Goal: Task Accomplishment & Management: Manage account settings

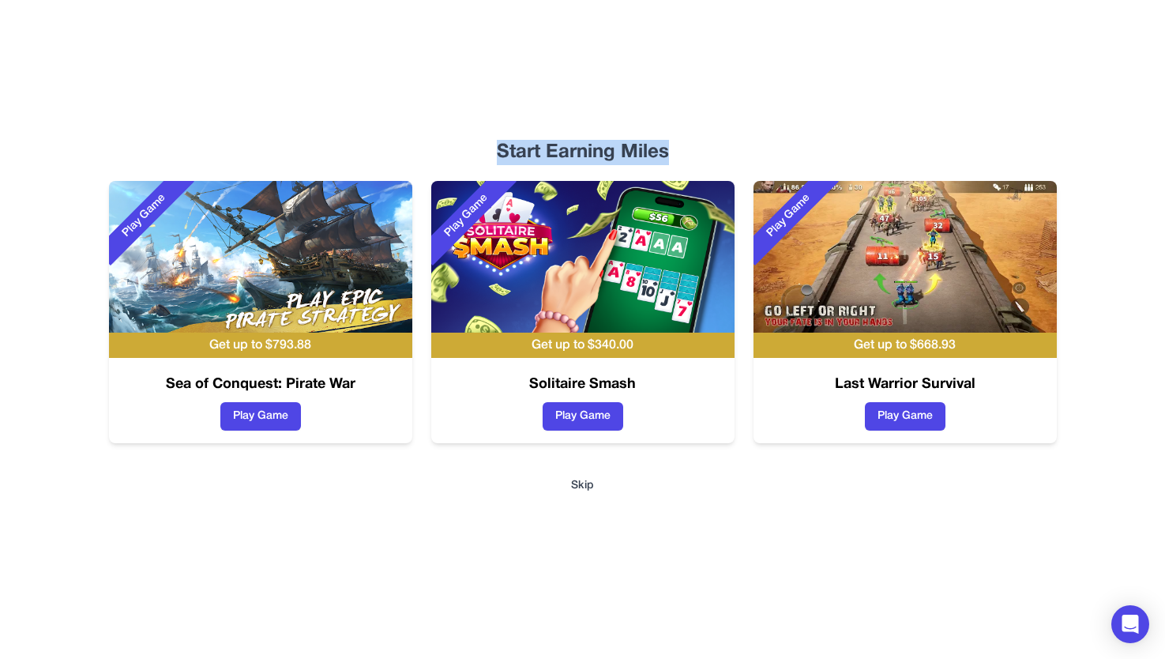
drag, startPoint x: 679, startPoint y: 100, endPoint x: 689, endPoint y: 148, distance: 48.5
click at [689, 148] on div "Start Earning Miles Play Game Get up to $ 793.88 Sea of Conquest: Pirate War Pl…" at bounding box center [582, 329] width 1011 height 659
click at [690, 148] on div "Start Earning Miles" at bounding box center [583, 152] width 960 height 25
click at [577, 484] on button "Skip" at bounding box center [582, 486] width 23 height 16
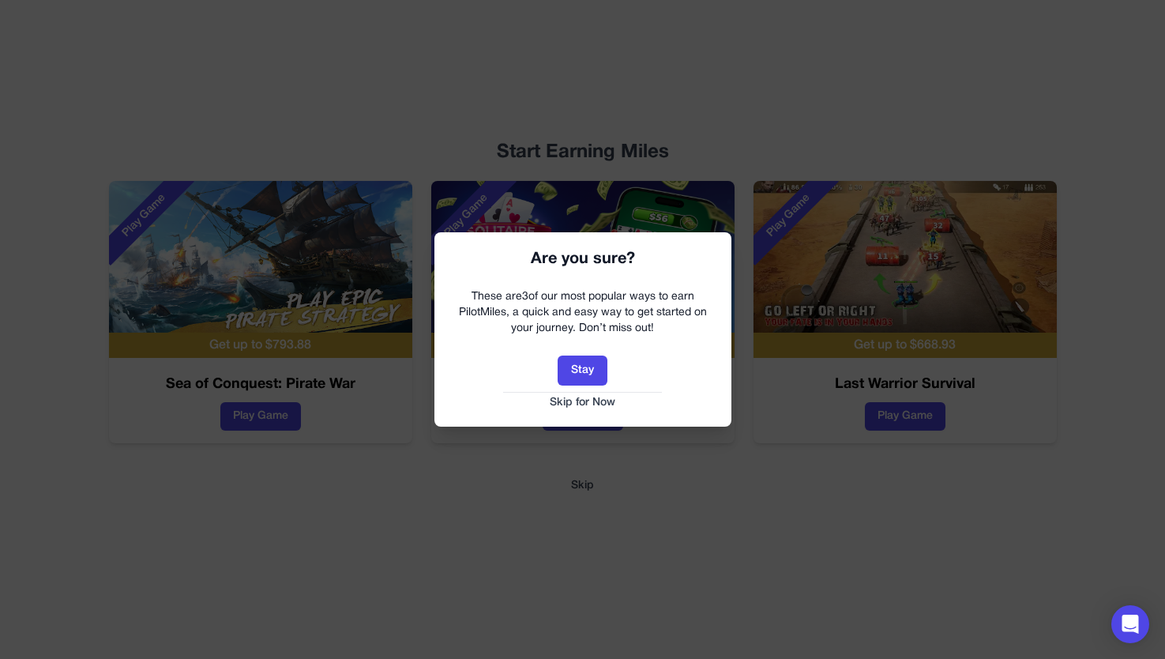
click at [580, 408] on button "Skip for Now" at bounding box center [582, 403] width 265 height 16
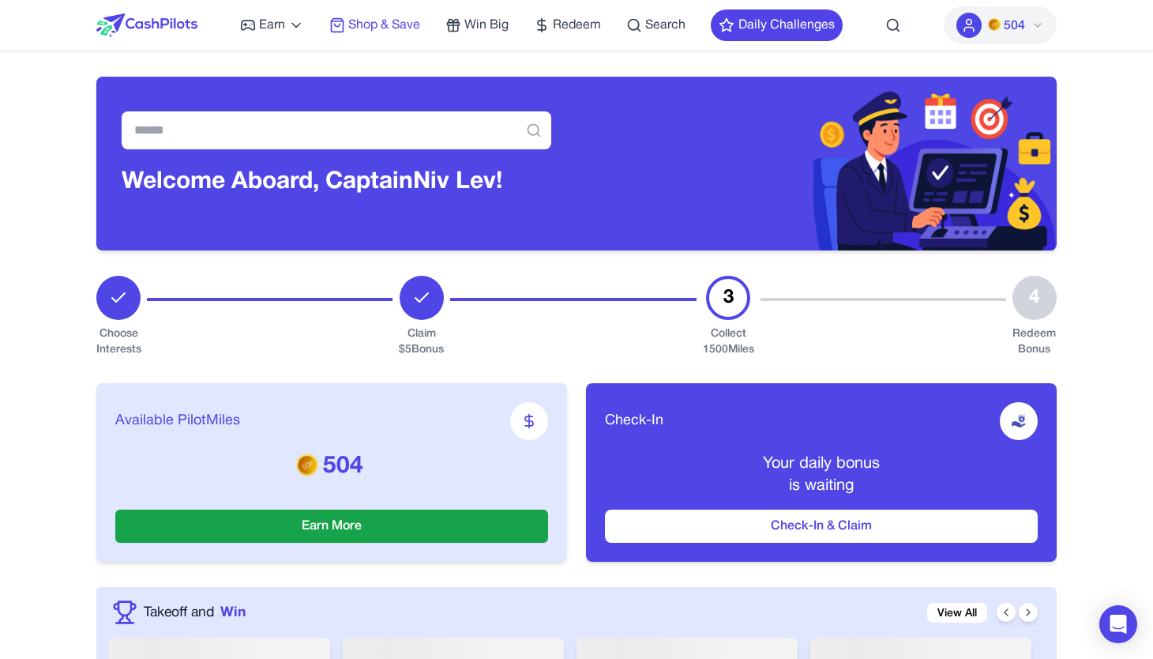
click at [352, 27] on span "Shop & Save" at bounding box center [384, 25] width 72 height 19
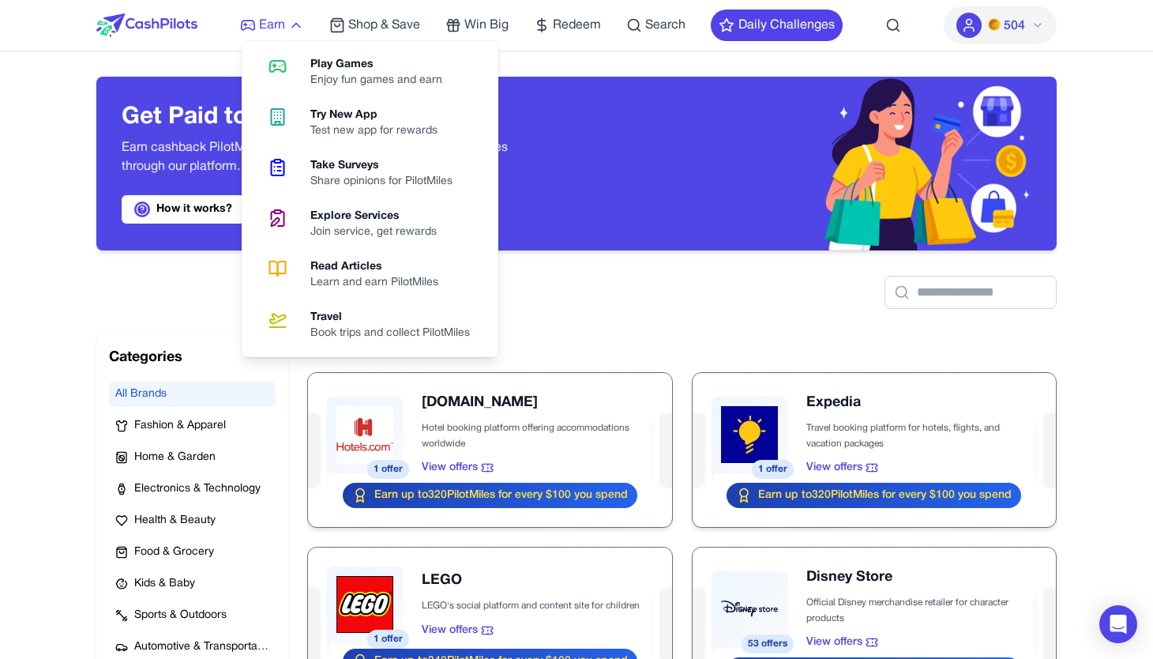
click at [259, 24] on span "Earn" at bounding box center [272, 25] width 26 height 19
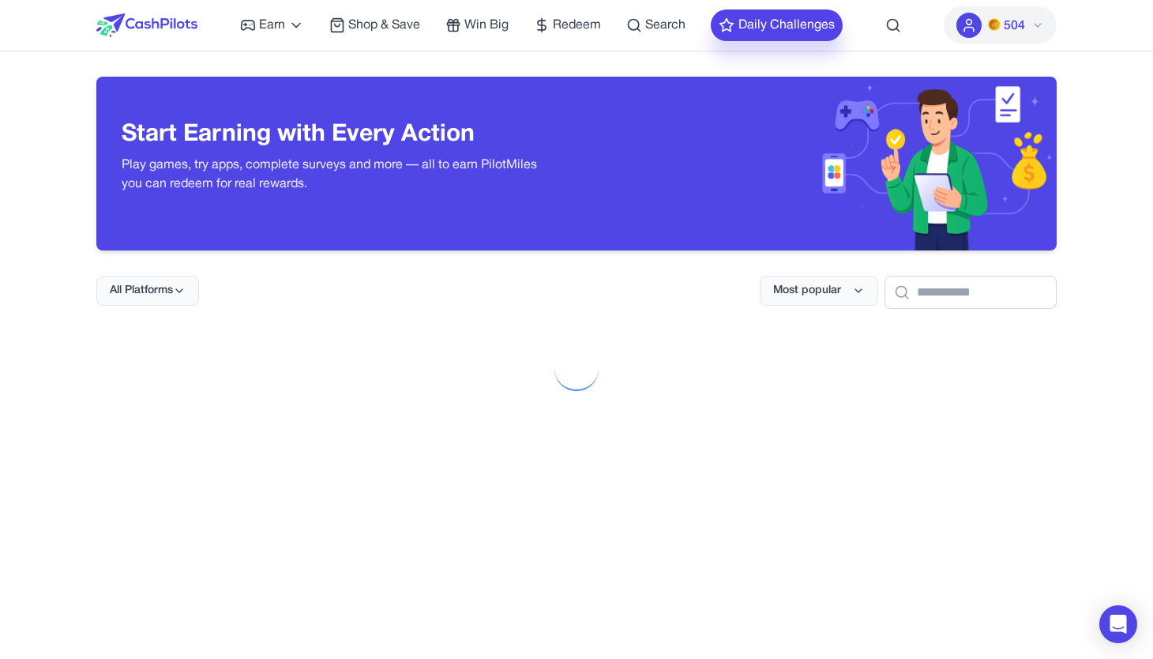
click at [815, 29] on button "Daily Challenges" at bounding box center [777, 25] width 132 height 32
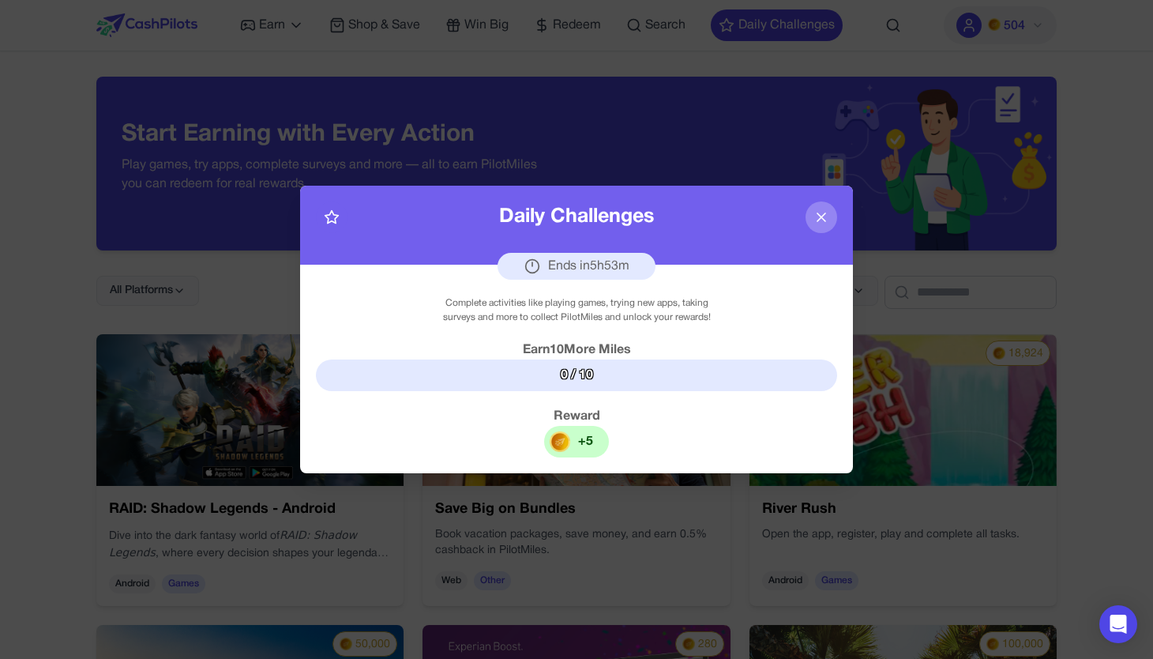
click at [730, 32] on div at bounding box center [576, 329] width 1153 height 659
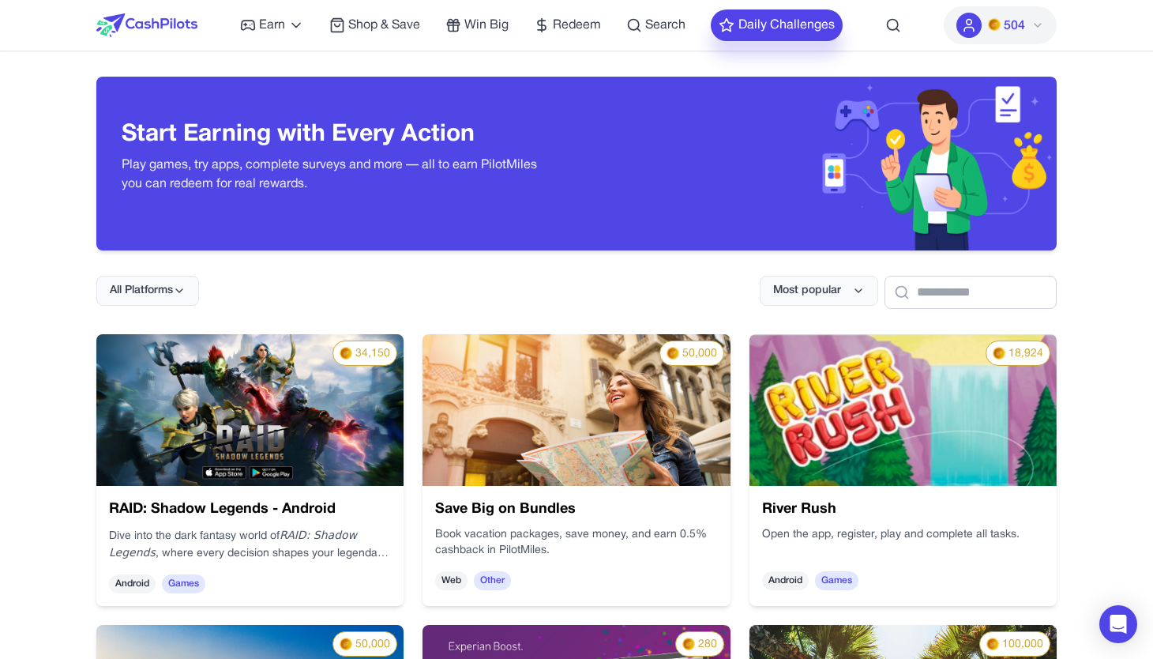
click at [730, 28] on polygon at bounding box center [726, 25] width 13 height 13
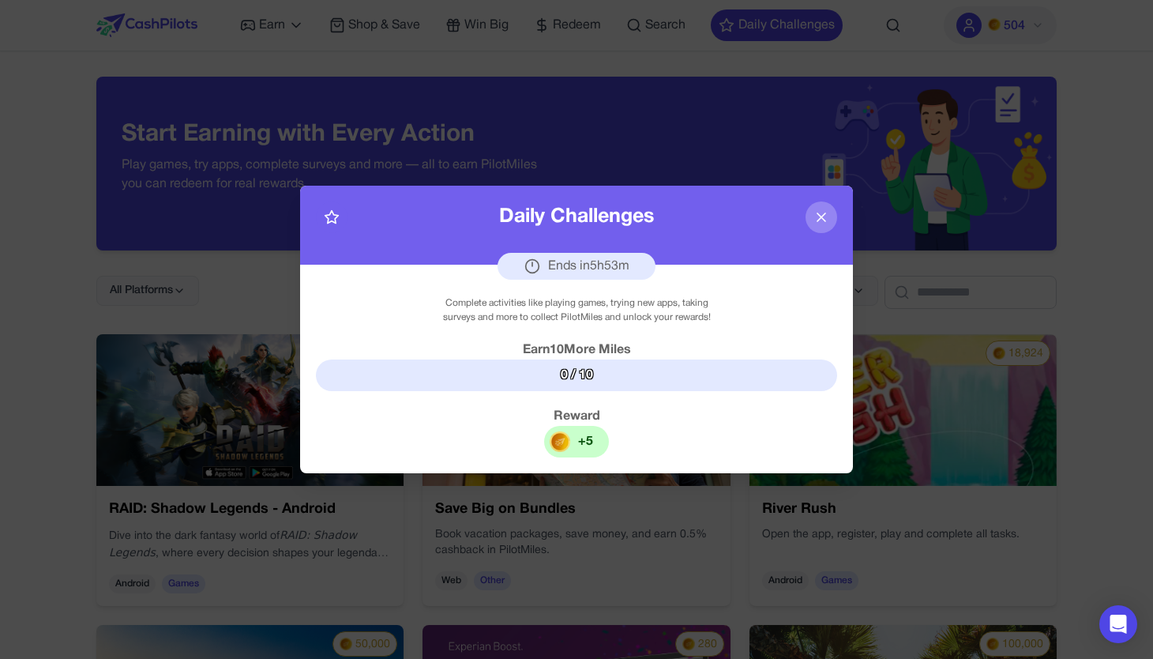
click at [734, 35] on div at bounding box center [576, 329] width 1153 height 659
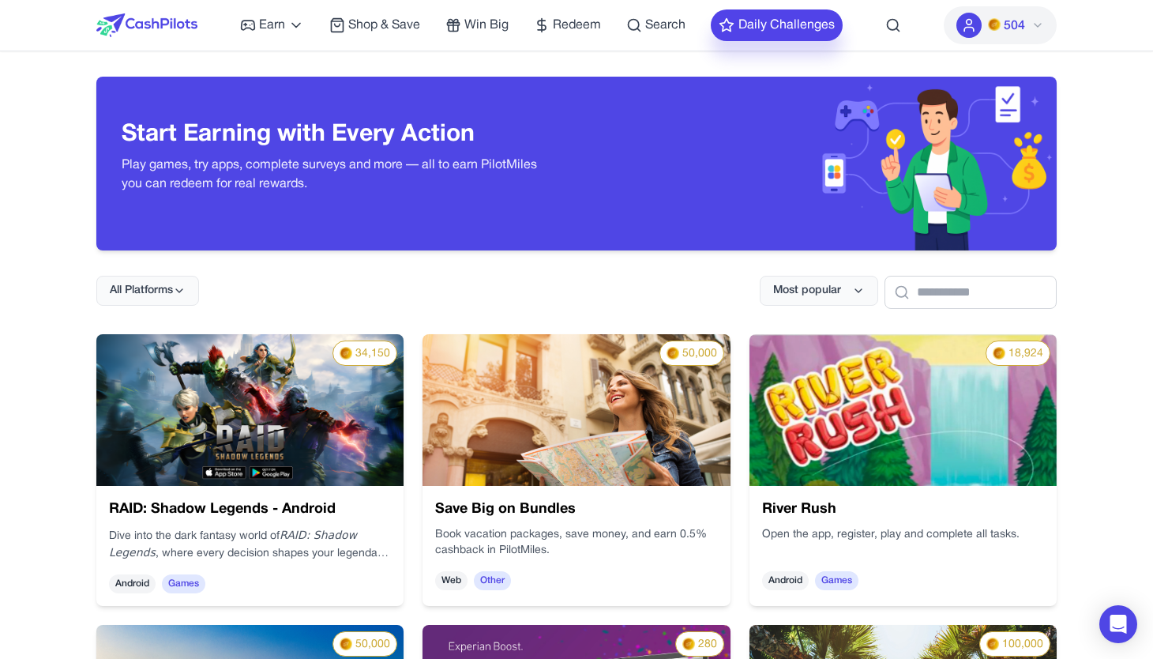
click at [738, 35] on button "Daily Challenges" at bounding box center [777, 25] width 132 height 32
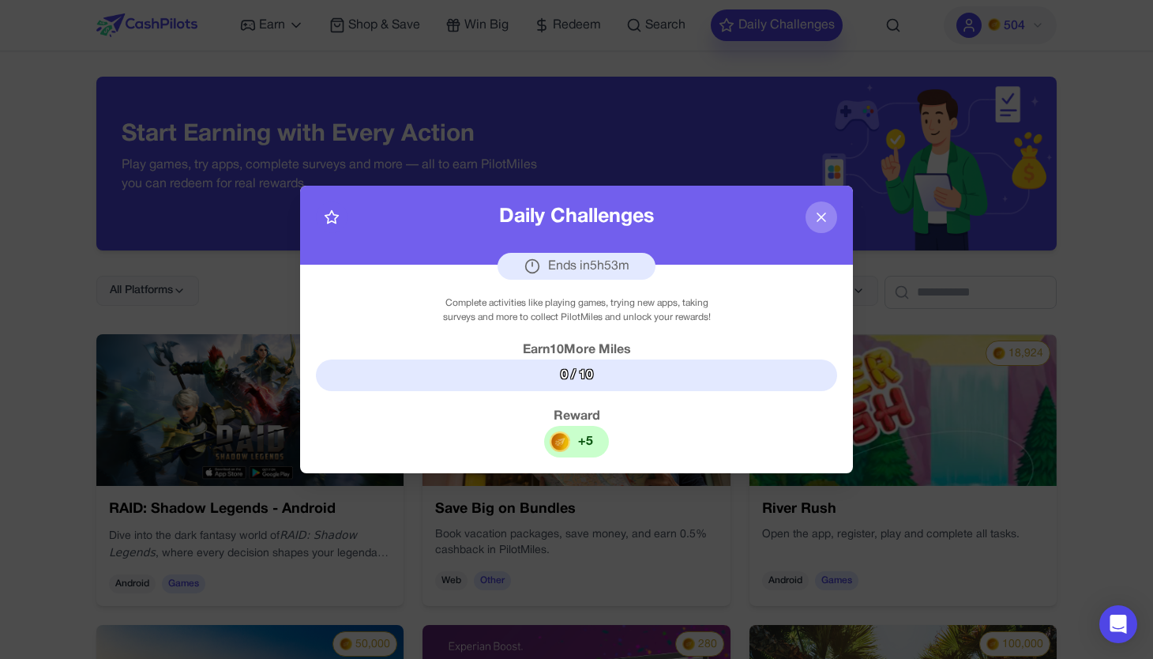
click at [738, 35] on div at bounding box center [576, 329] width 1153 height 659
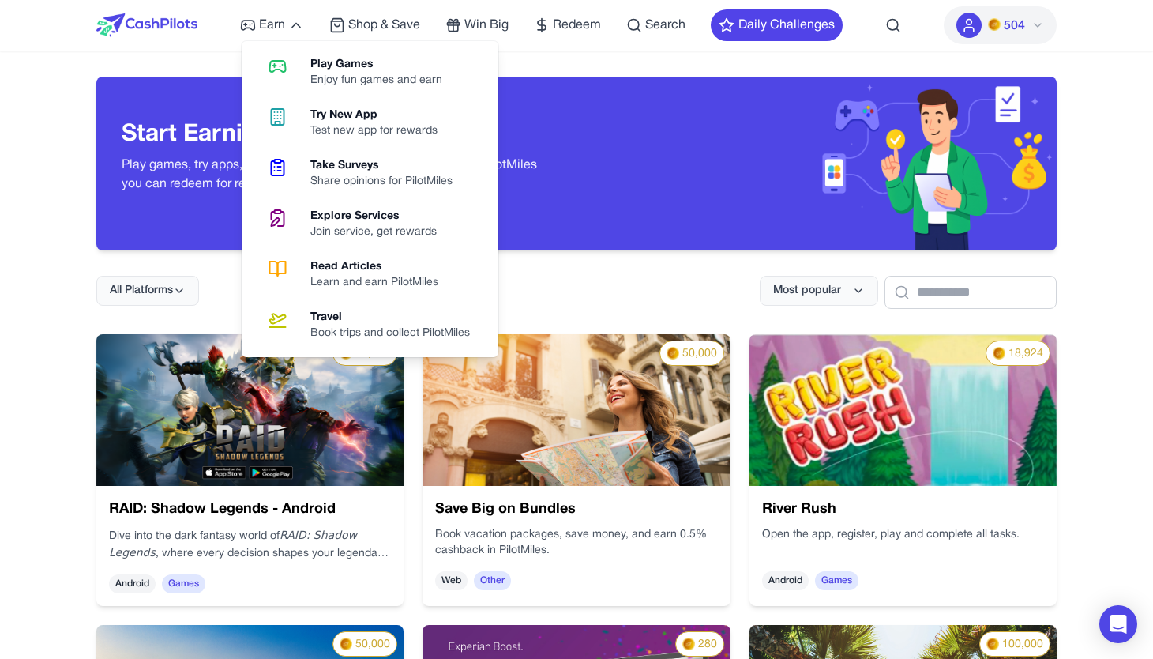
click at [175, 19] on img at bounding box center [146, 25] width 101 height 24
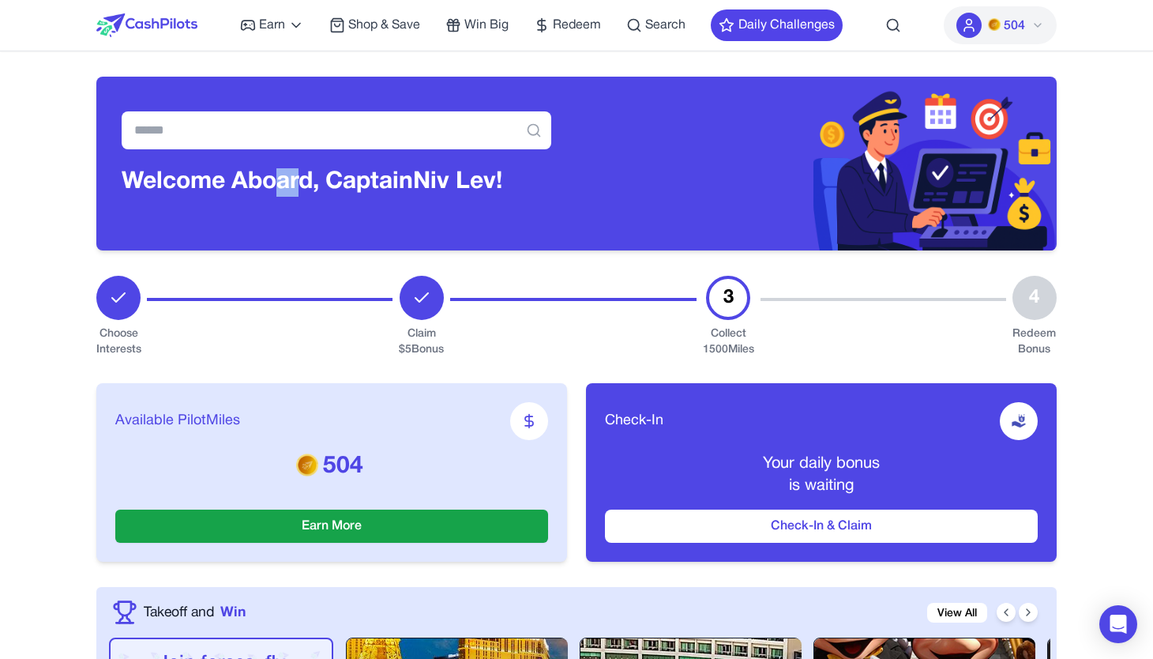
drag, startPoint x: 302, startPoint y: 173, endPoint x: 281, endPoint y: 188, distance: 25.4
click at [281, 187] on h3 "Welcome Aboard, Captain Niv Lev!" at bounding box center [337, 182] width 430 height 28
click at [278, 189] on h3 "Welcome Aboard, Captain Niv Lev!" at bounding box center [337, 182] width 430 height 28
drag, startPoint x: 287, startPoint y: 186, endPoint x: 408, endPoint y: 160, distance: 123.6
click at [408, 160] on div "Welcome Aboard, Captain Niv Lev!" at bounding box center [336, 164] width 480 height 174
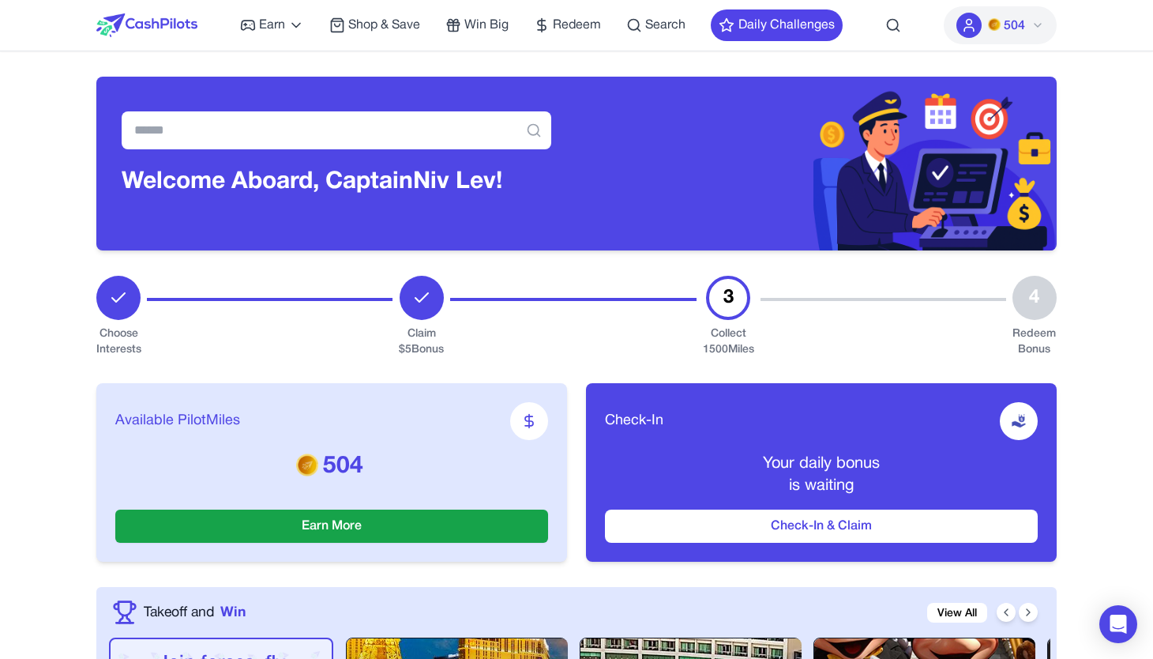
click at [396, 175] on h3 "Welcome Aboard, Captain Niv Lev!" at bounding box center [337, 182] width 430 height 28
click at [392, 175] on h3 "Welcome Aboard, Captain Niv Lev!" at bounding box center [337, 182] width 430 height 28
click at [193, 35] on img at bounding box center [146, 25] width 101 height 24
click at [195, 31] on img at bounding box center [146, 25] width 101 height 24
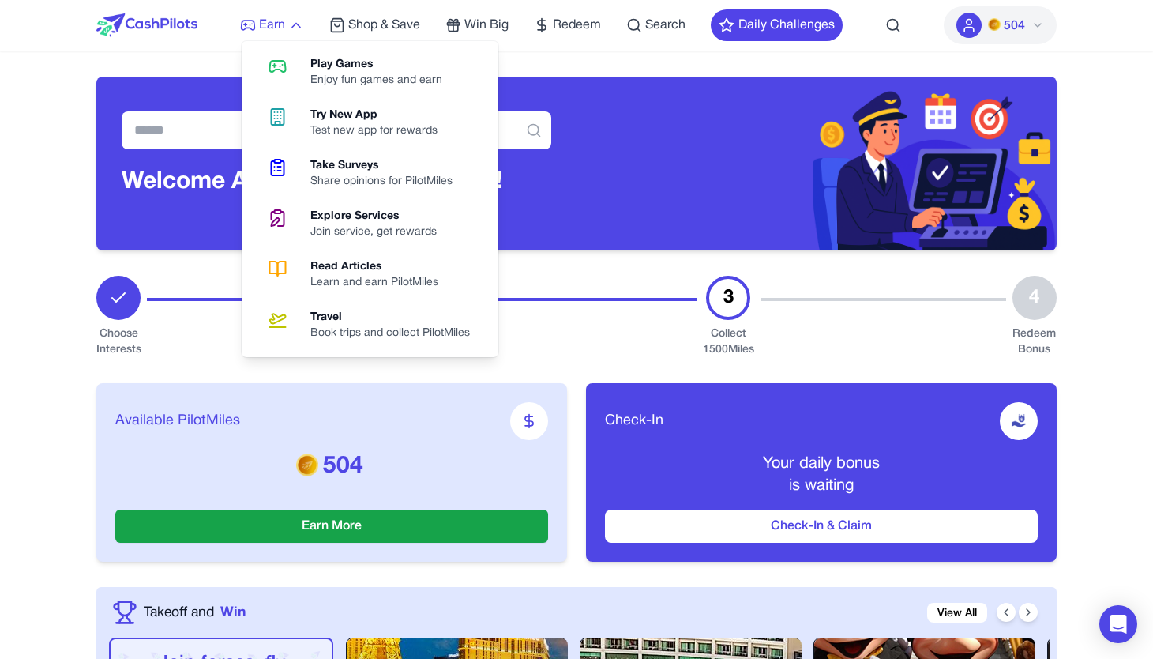
click at [276, 28] on span "Earn" at bounding box center [272, 25] width 26 height 19
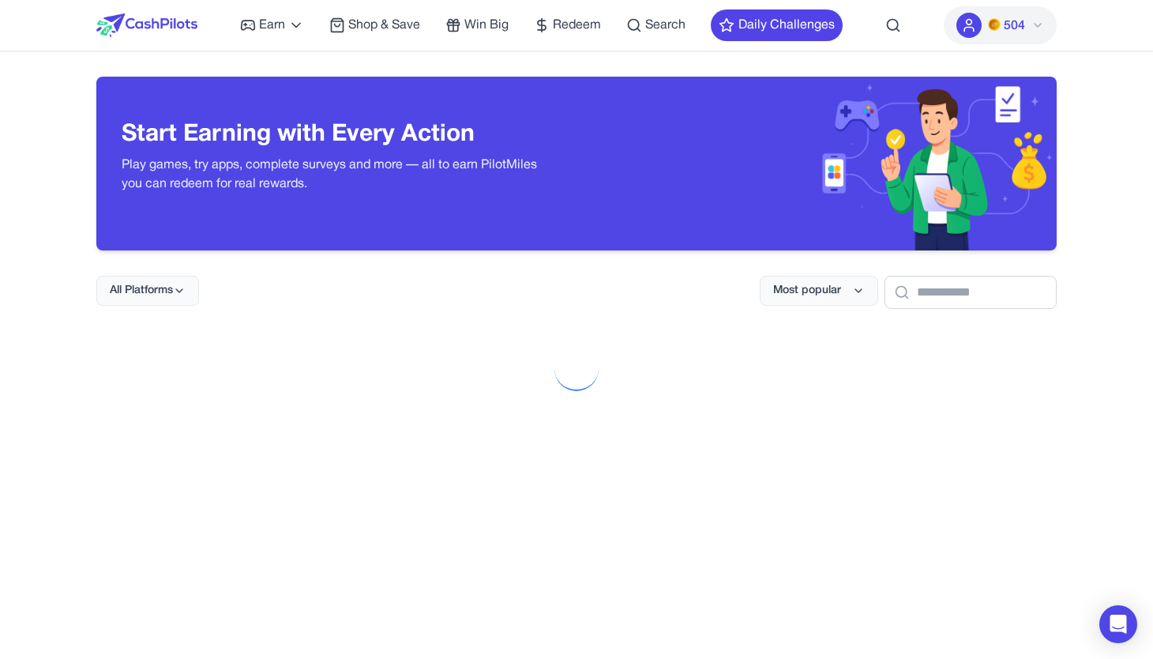
click at [173, 23] on img at bounding box center [146, 25] width 101 height 24
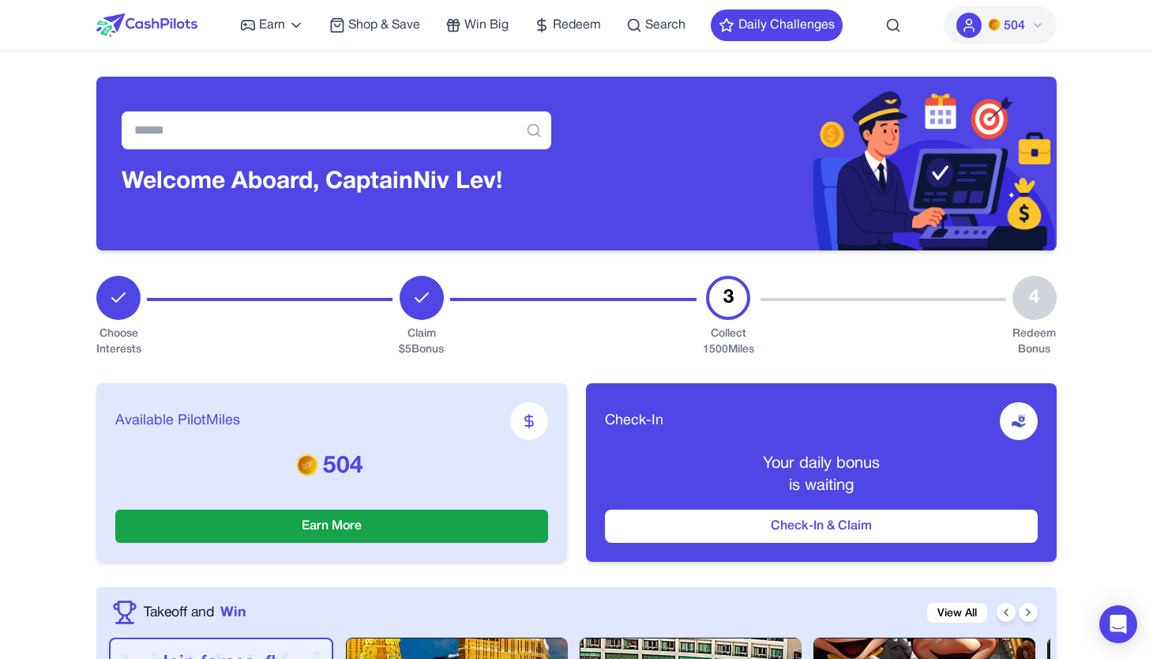
drag, startPoint x: 525, startPoint y: 423, endPoint x: 573, endPoint y: 440, distance: 50.2
click at [573, 440] on div "Available PilotMiles 504 Earn More Check-In Your daily bonus is waiting Check-I…" at bounding box center [576, 472] width 960 height 229
drag, startPoint x: 570, startPoint y: 428, endPoint x: 168, endPoint y: 365, distance: 406.9
click at [168, 365] on div "Available PilotMiles 504 Earn More Check-In Your daily bonus is waiting Check-I…" at bounding box center [576, 472] width 960 height 229
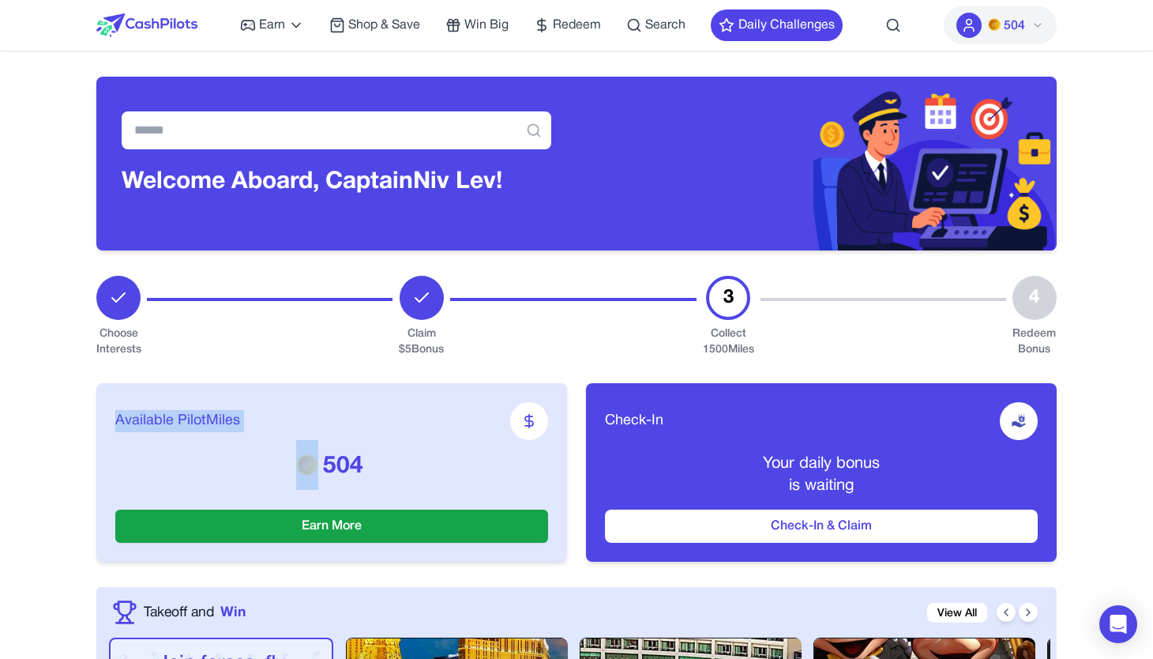
drag, startPoint x: 190, startPoint y: 366, endPoint x: 529, endPoint y: 427, distance: 344.2
click at [529, 427] on div "Available PilotMiles 504 Earn More Check-In Your daily bonus is waiting Check-I…" at bounding box center [576, 472] width 960 height 229
click at [557, 426] on div "Available PilotMiles 504 Earn More" at bounding box center [331, 472] width 471 height 178
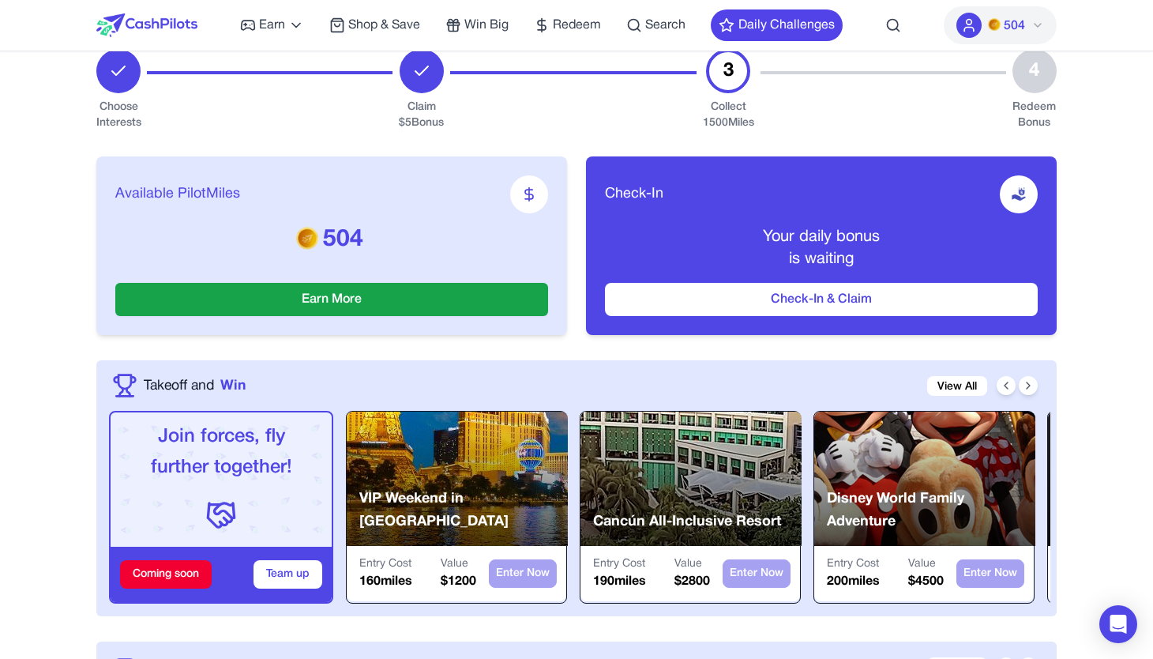
scroll to position [177, 0]
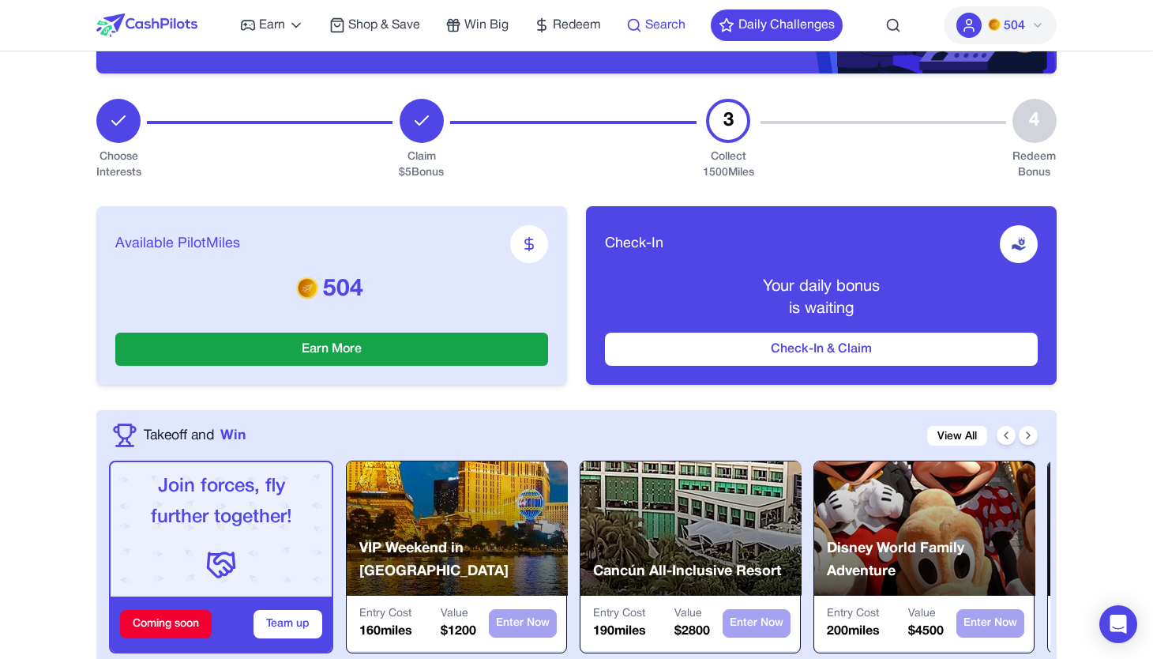
drag, startPoint x: 708, startPoint y: 145, endPoint x: 633, endPoint y: 25, distance: 140.5
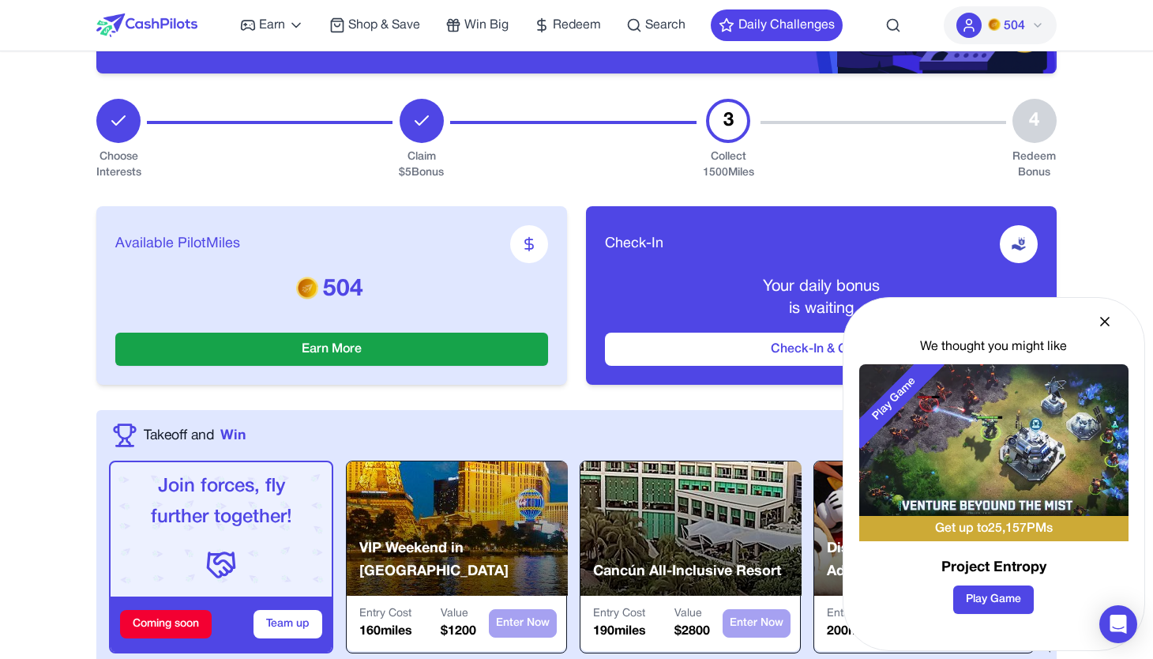
drag, startPoint x: 573, startPoint y: 28, endPoint x: 599, endPoint y: 61, distance: 42.2
drag, startPoint x: 878, startPoint y: 14, endPoint x: 876, endPoint y: 26, distance: 12.1
click at [740, 32] on button "Daily Challenges" at bounding box center [777, 25] width 132 height 32
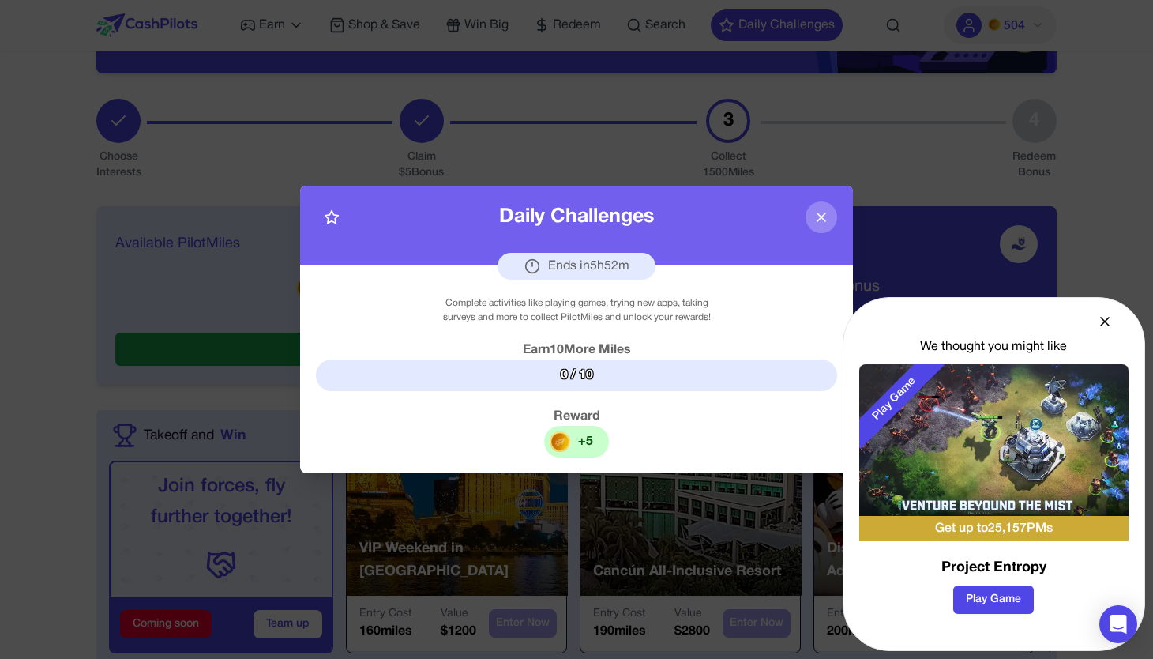
drag, startPoint x: 1120, startPoint y: 324, endPoint x: 1103, endPoint y: 325, distance: 16.7
click at [1117, 324] on div "We thought you might like Play Game Get up to 25,157 PMs Project Entropy Play G…" at bounding box center [994, 474] width 302 height 354
click at [1103, 325] on icon at bounding box center [1105, 322] width 16 height 16
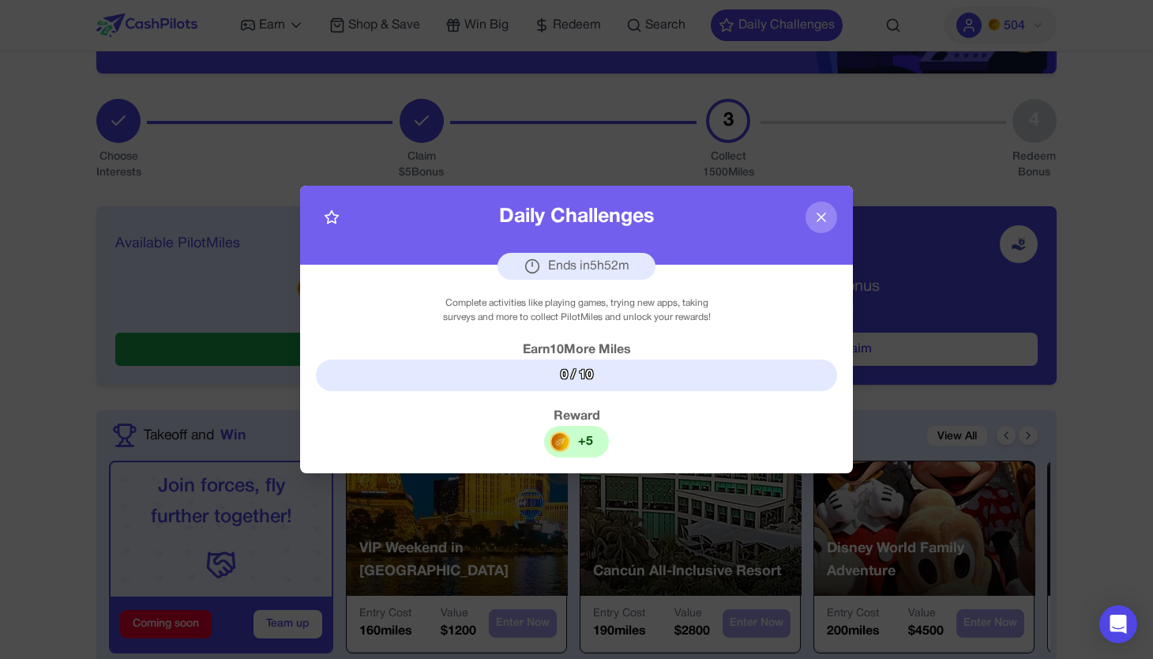
click at [332, 223] on icon at bounding box center [332, 217] width 16 height 16
click at [333, 222] on polygon at bounding box center [331, 217] width 13 height 13
click at [333, 221] on polygon at bounding box center [331, 217] width 13 height 13
click at [333, 220] on icon at bounding box center [332, 217] width 16 height 16
drag, startPoint x: 580, startPoint y: 381, endPoint x: 544, endPoint y: 370, distance: 37.0
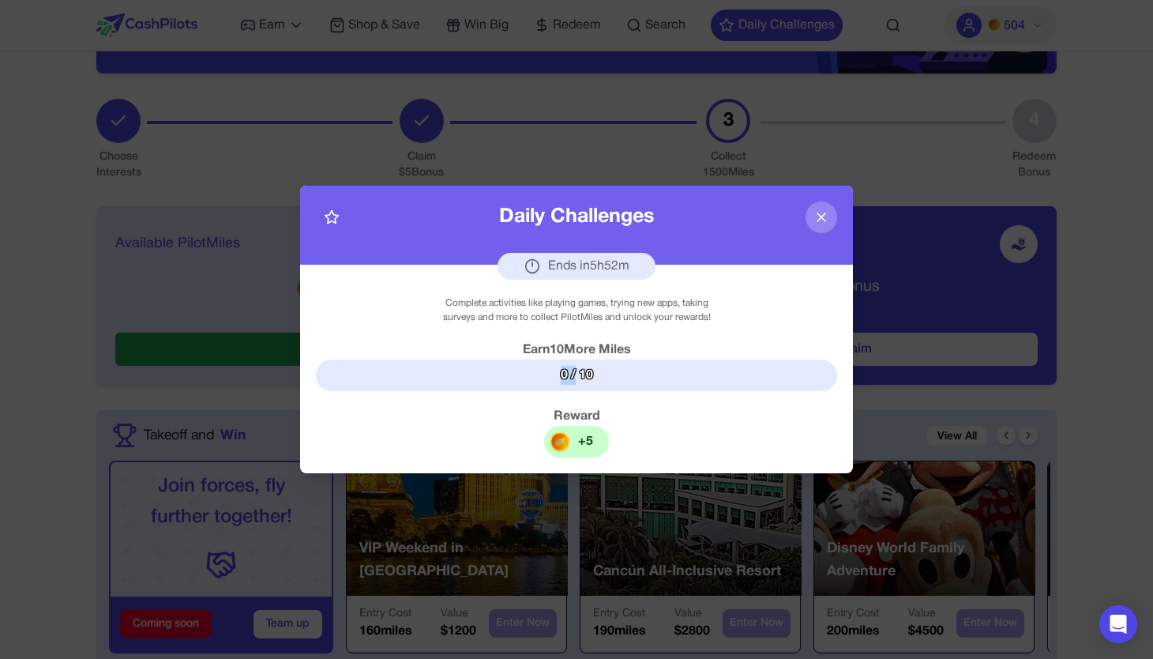
click at [544, 370] on div "0 / 10" at bounding box center [576, 375] width 521 height 32
drag, startPoint x: 546, startPoint y: 370, endPoint x: 596, endPoint y: 368, distance: 50.6
click at [596, 368] on div "0 / 10" at bounding box center [576, 375] width 521 height 32
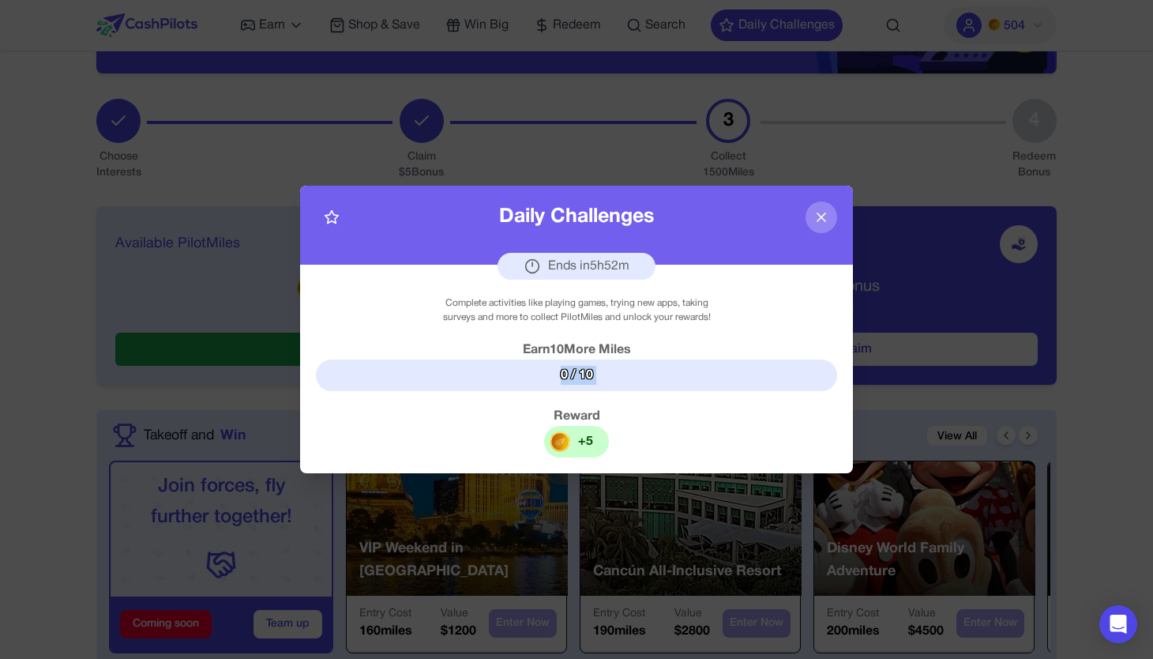
drag, startPoint x: 596, startPoint y: 368, endPoint x: 548, endPoint y: 371, distance: 48.3
click at [548, 371] on div "0 / 10" at bounding box center [576, 375] width 521 height 32
click at [537, 370] on div "0 / 10" at bounding box center [576, 375] width 521 height 32
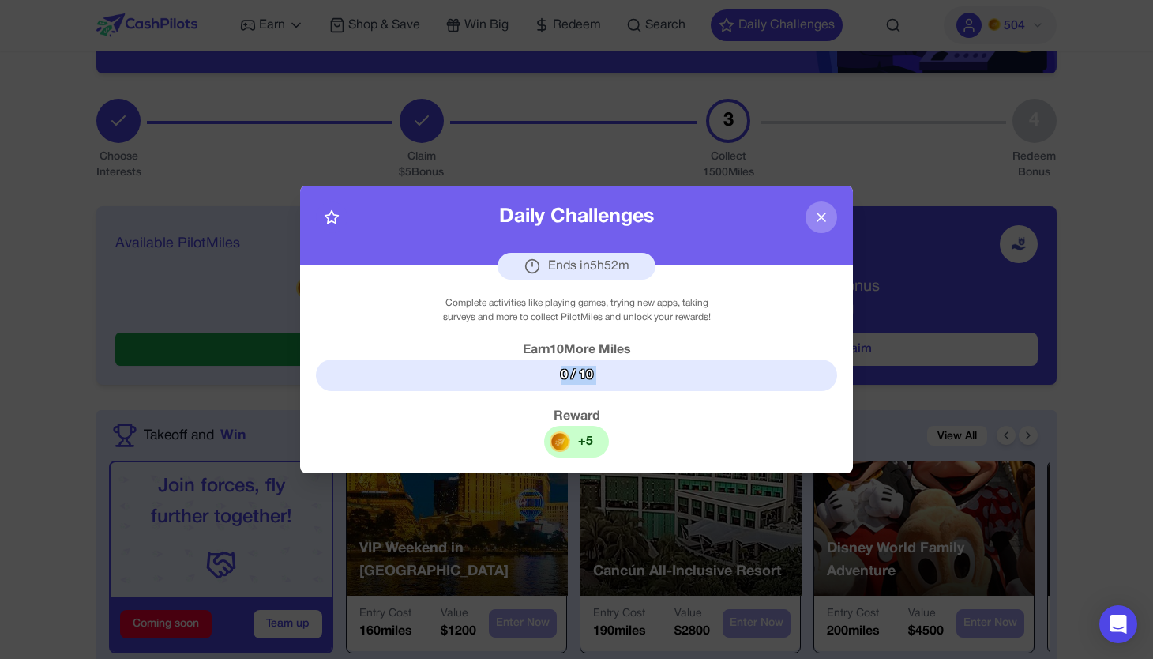
click at [537, 370] on div "0 / 10" at bounding box center [576, 375] width 521 height 32
click at [563, 362] on div "0 / 10" at bounding box center [576, 375] width 521 height 32
click at [579, 371] on div "0 / 10" at bounding box center [576, 375] width 521 height 32
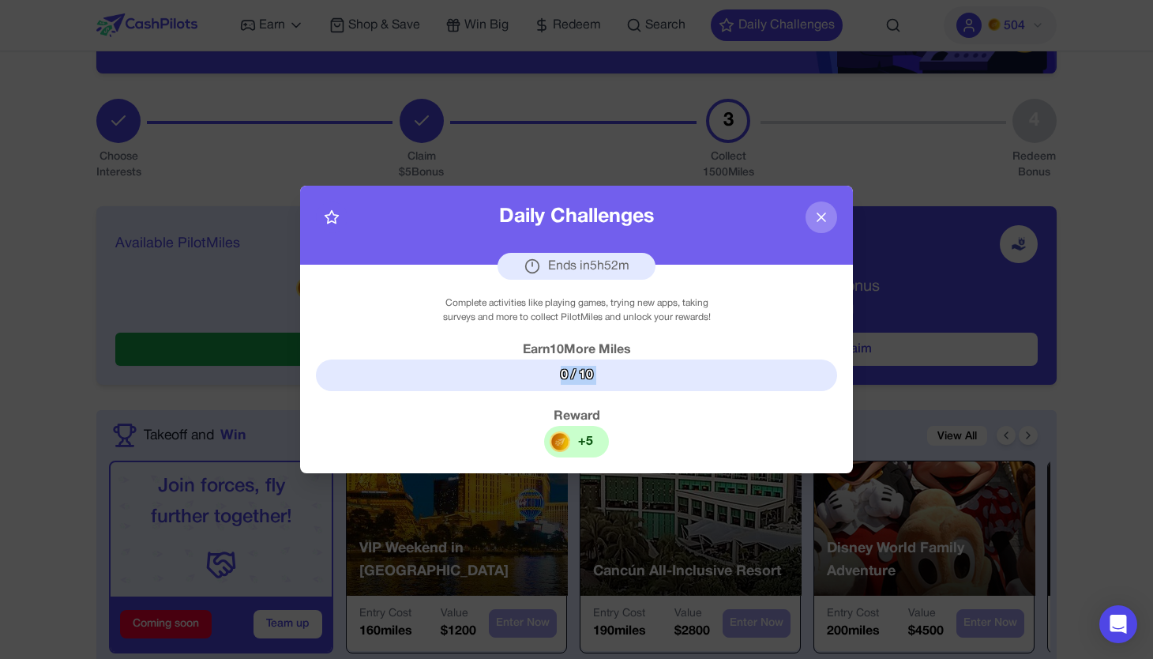
click at [580, 371] on div "0 / 10" at bounding box center [576, 375] width 521 height 32
click at [585, 362] on div "0 / 10" at bounding box center [576, 375] width 521 height 32
click at [836, 221] on div "Daily Challenges Ends in 5 h 52 m" at bounding box center [576, 225] width 553 height 79
click at [828, 220] on icon at bounding box center [821, 217] width 16 height 16
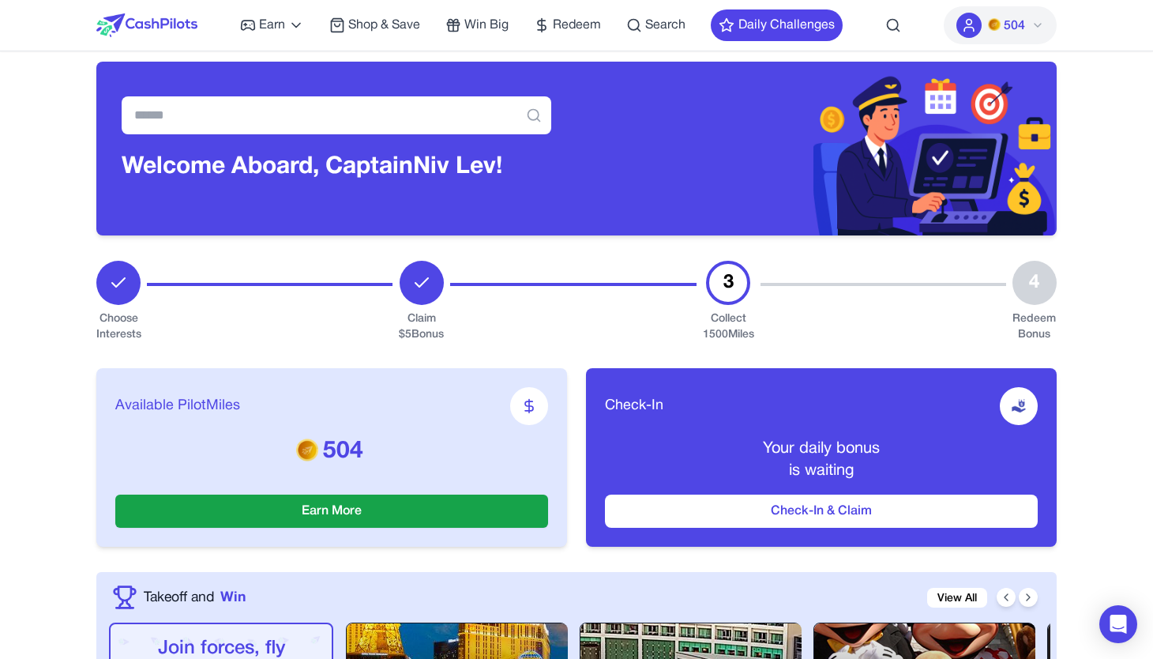
scroll to position [0, 0]
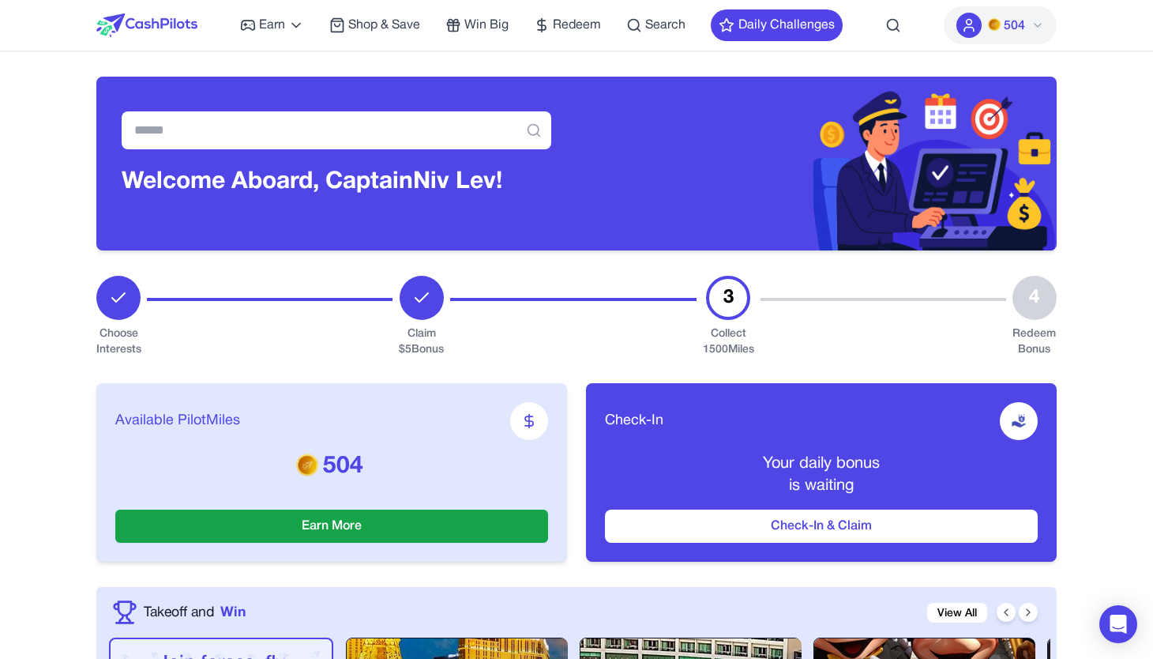
click at [772, 159] on img at bounding box center [816, 164] width 480 height 174
click at [808, 23] on button "Daily Challenges" at bounding box center [777, 25] width 132 height 32
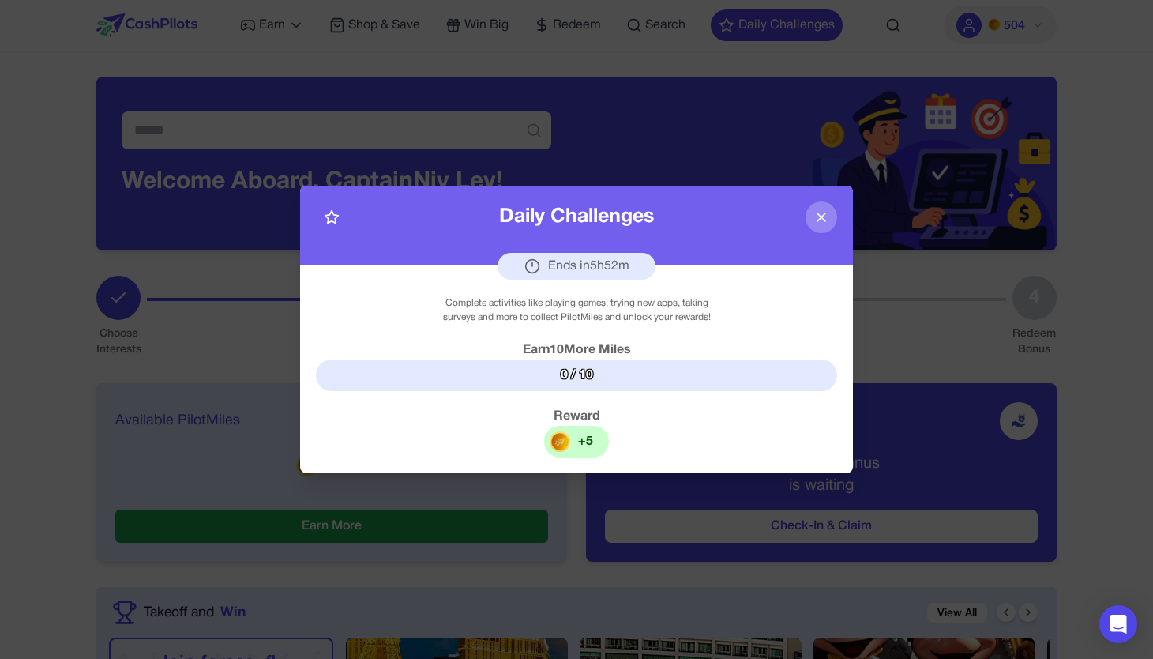
click at [825, 220] on icon at bounding box center [821, 217] width 16 height 16
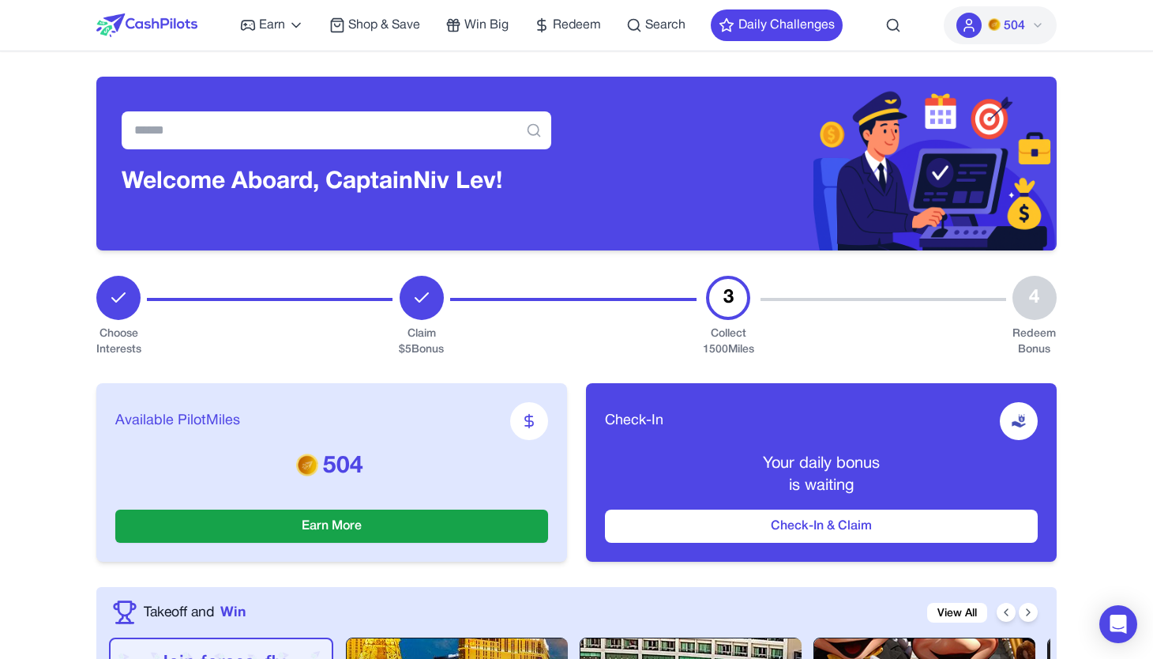
click at [968, 17] on icon at bounding box center [969, 25] width 16 height 16
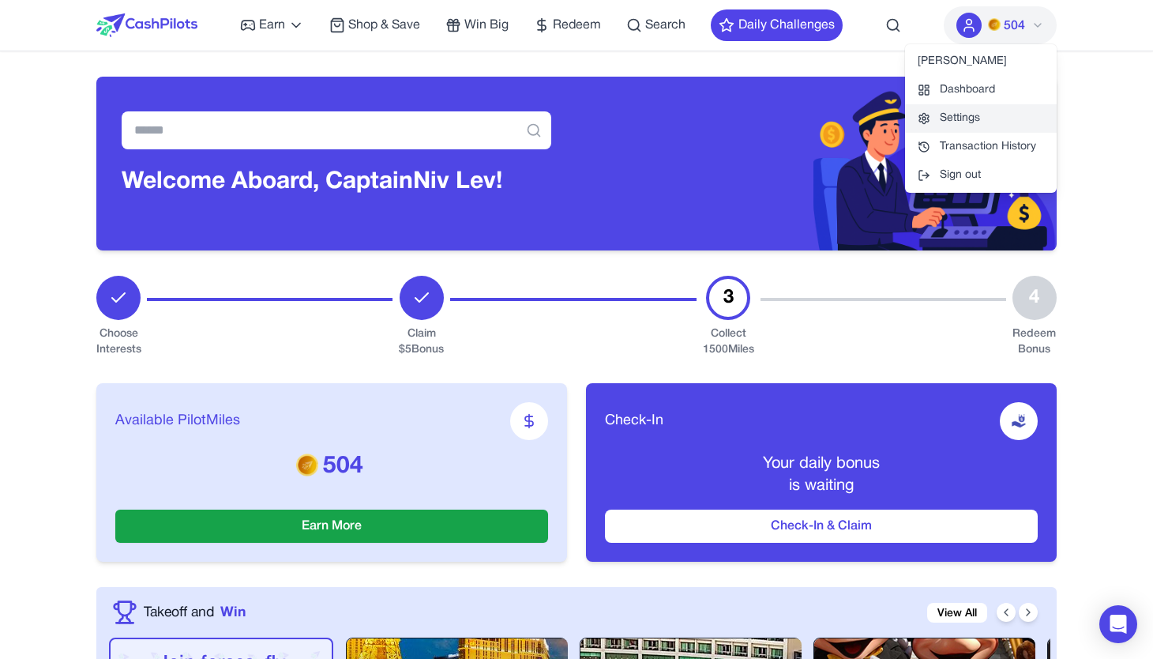
click at [948, 114] on link "Settings" at bounding box center [981, 118] width 152 height 28
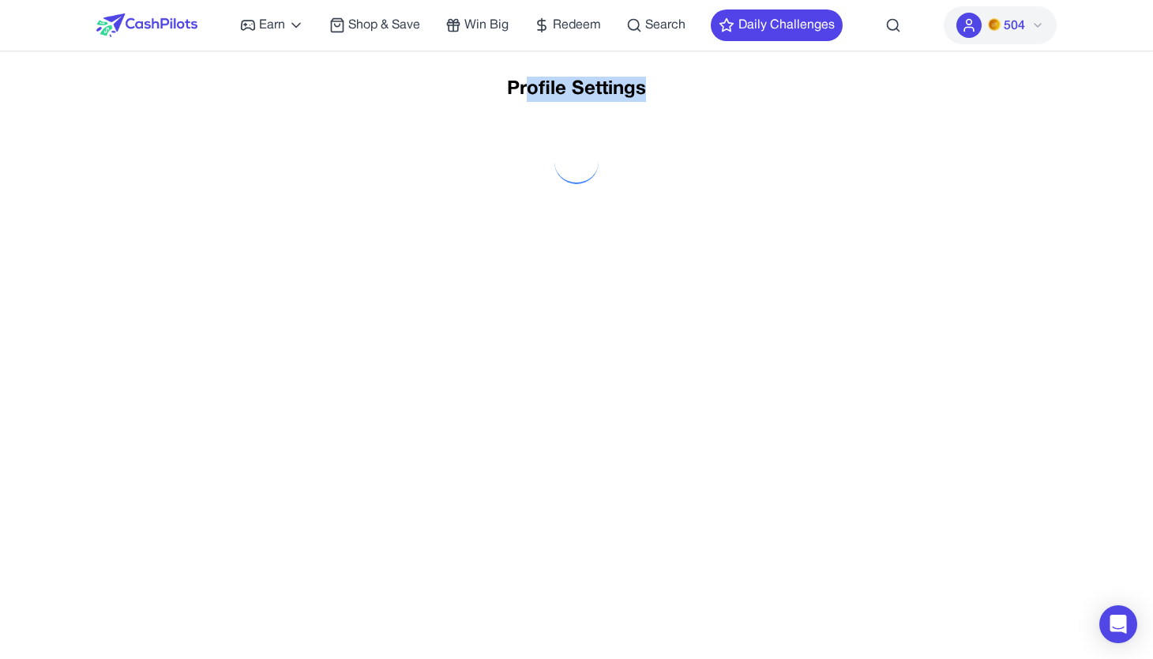
drag, startPoint x: 653, startPoint y: 80, endPoint x: 532, endPoint y: 96, distance: 121.9
click at [532, 96] on h1 "Profile Settings" at bounding box center [576, 89] width 903 height 25
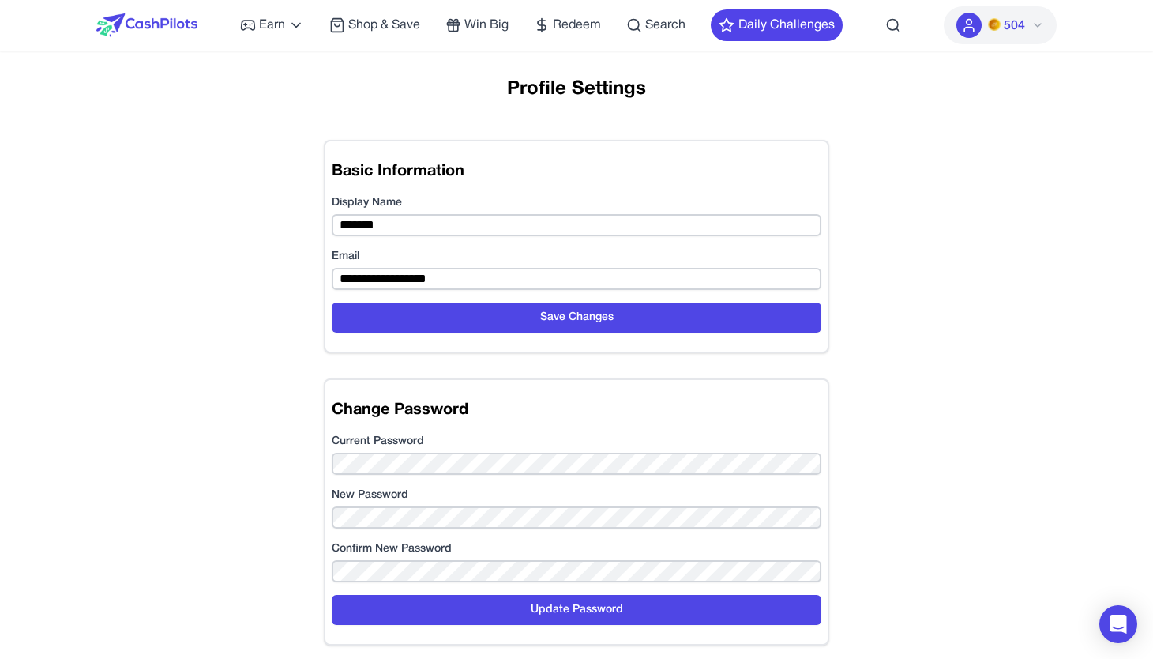
click at [593, 81] on h1 "Profile Settings" at bounding box center [576, 89] width 903 height 25
